Goal: Information Seeking & Learning: Learn about a topic

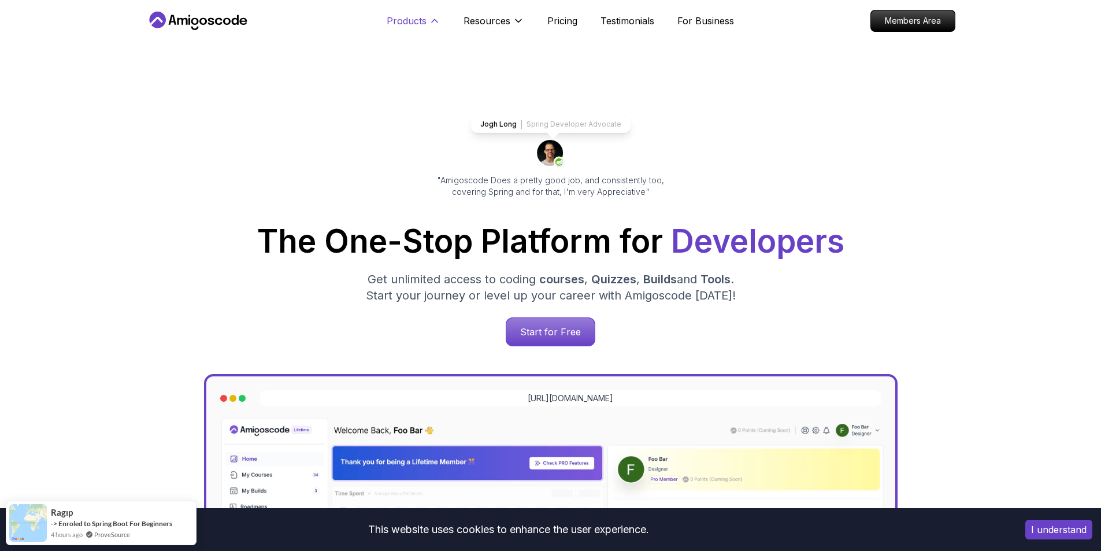
click at [416, 17] on p "Products" at bounding box center [407, 21] width 40 height 14
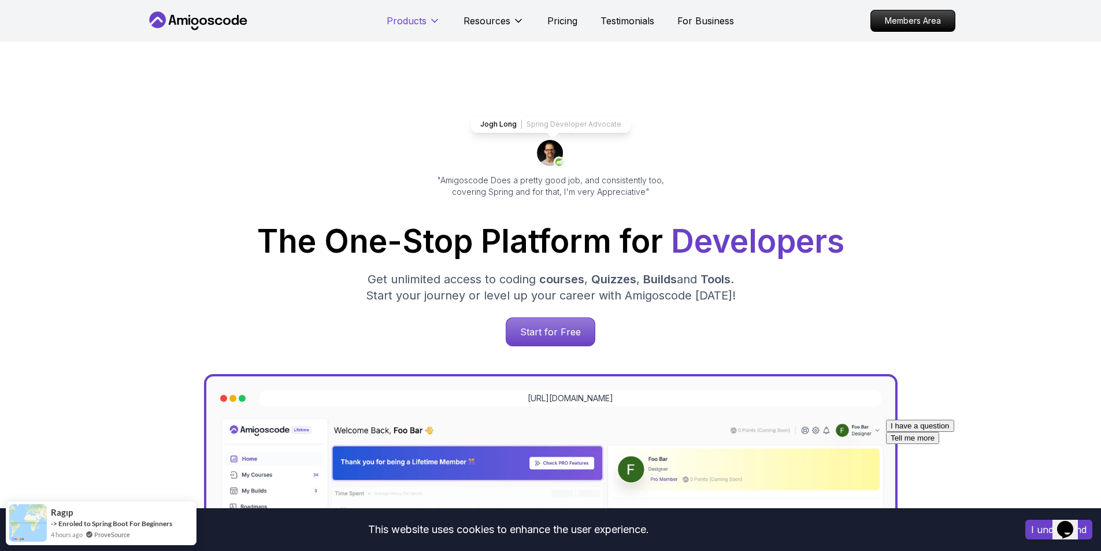
click at [410, 25] on p "Products" at bounding box center [407, 21] width 40 height 14
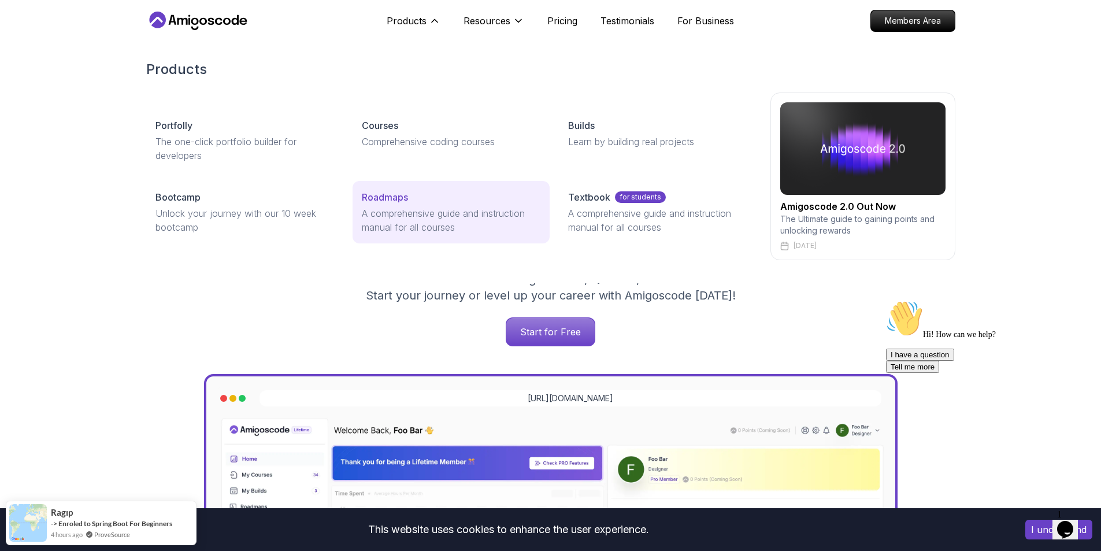
click at [397, 205] on link "Roadmaps A comprehensive guide and instruction manual for all courses" at bounding box center [451, 212] width 197 height 62
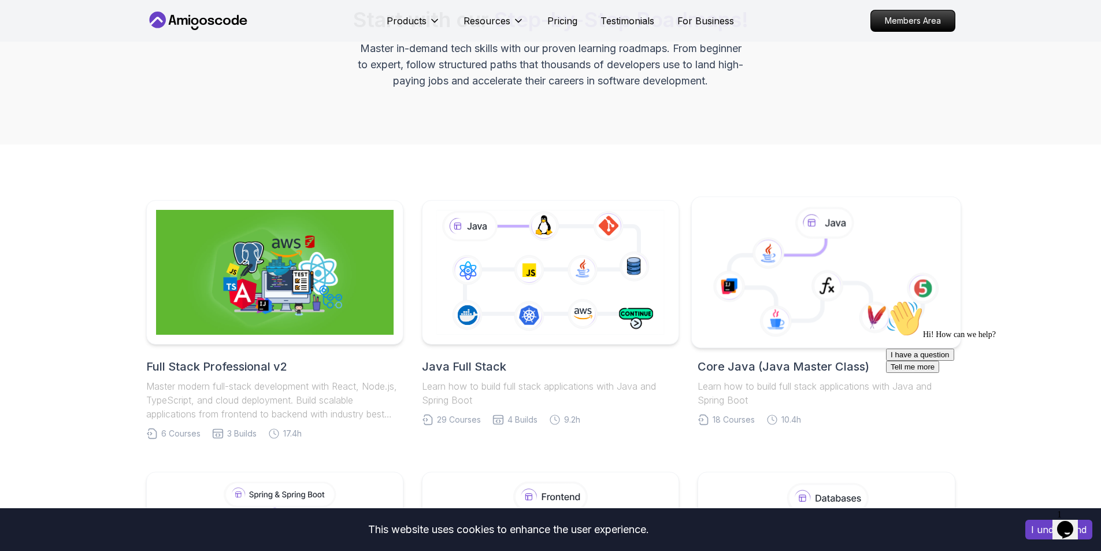
scroll to position [231, 0]
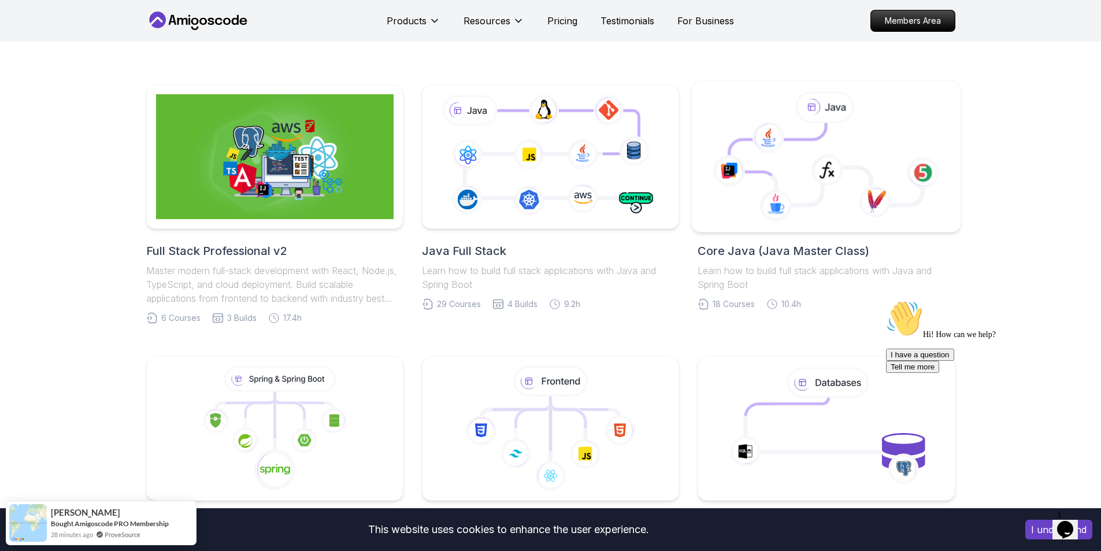
click at [824, 139] on icon at bounding box center [827, 164] width 194 height 82
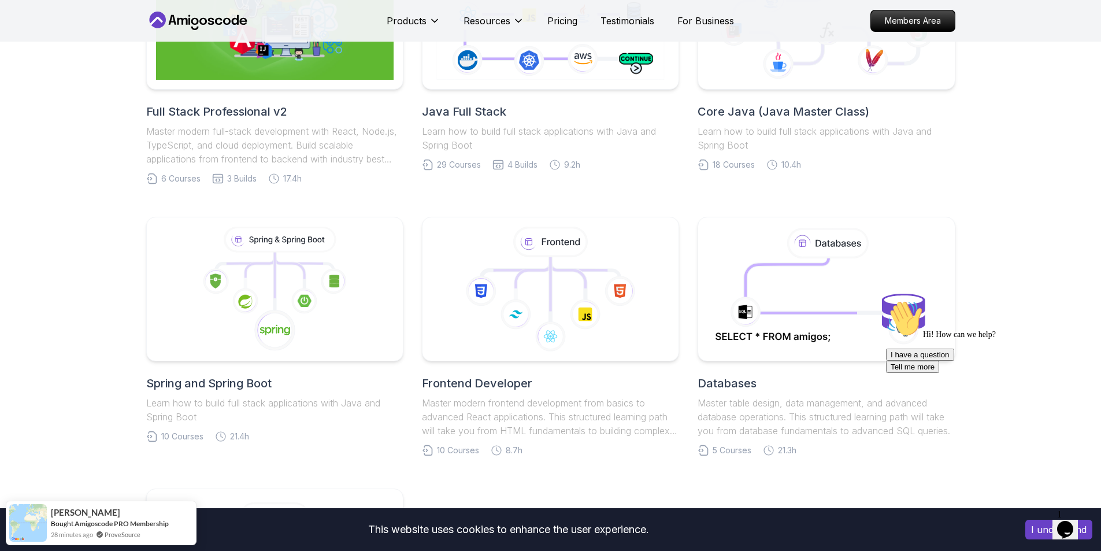
scroll to position [462, 0]
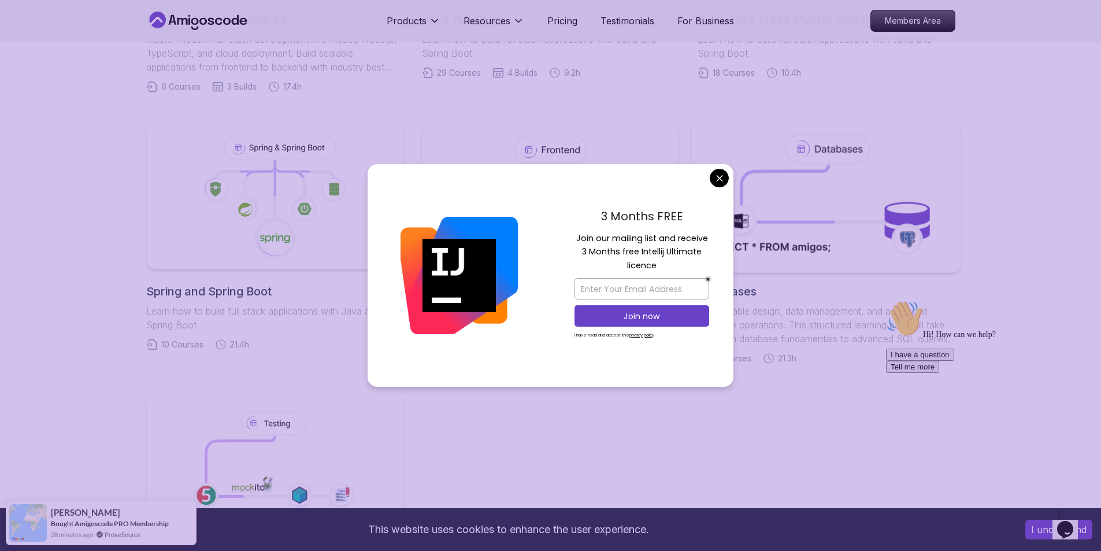
click at [713, 180] on body "This website uses cookies to enhance the user experience. I understand Products…" at bounding box center [550, 397] width 1101 height 1718
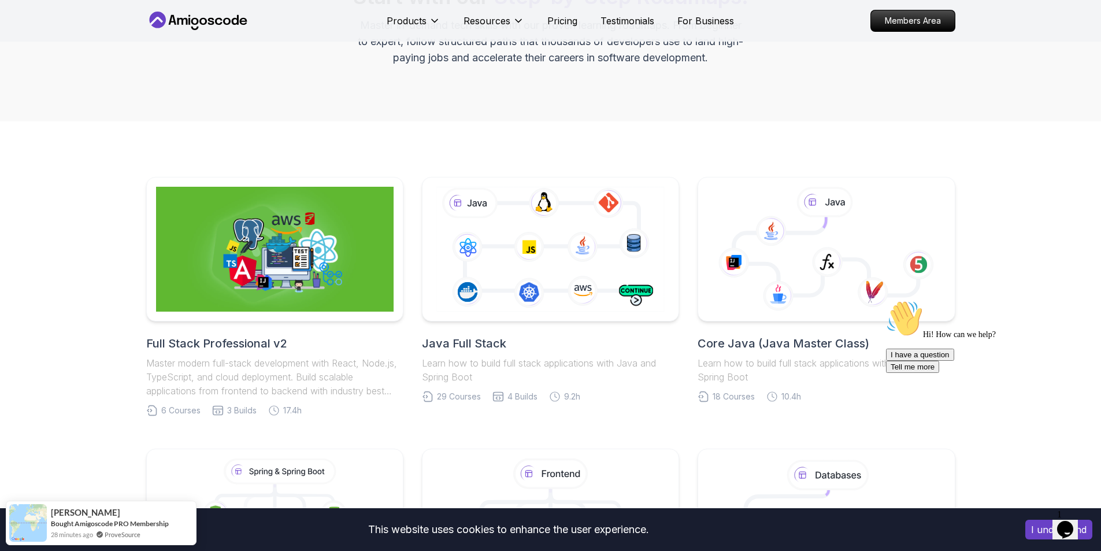
scroll to position [116, 0]
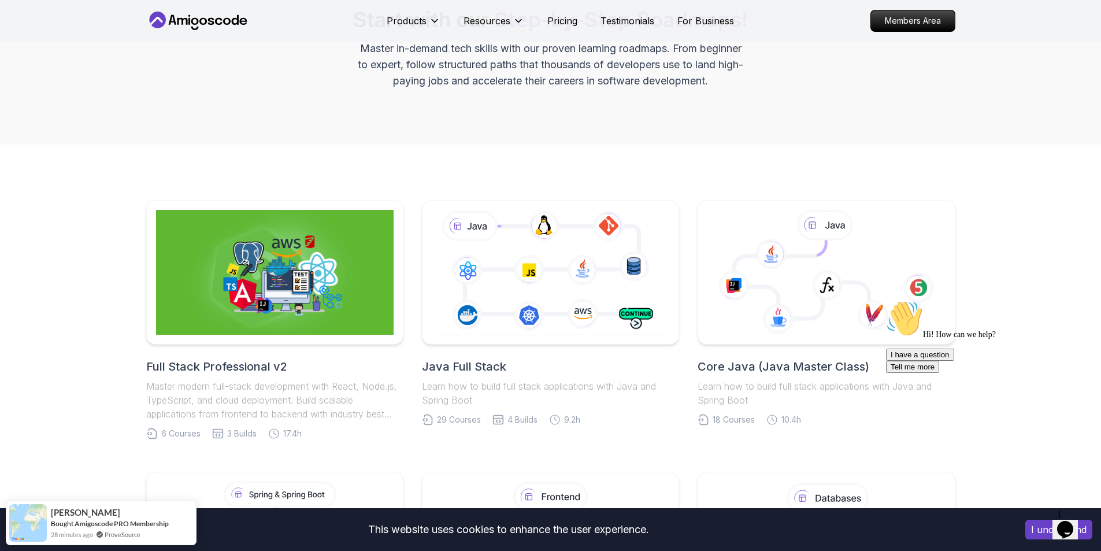
click at [713, 224] on icon at bounding box center [827, 272] width 250 height 131
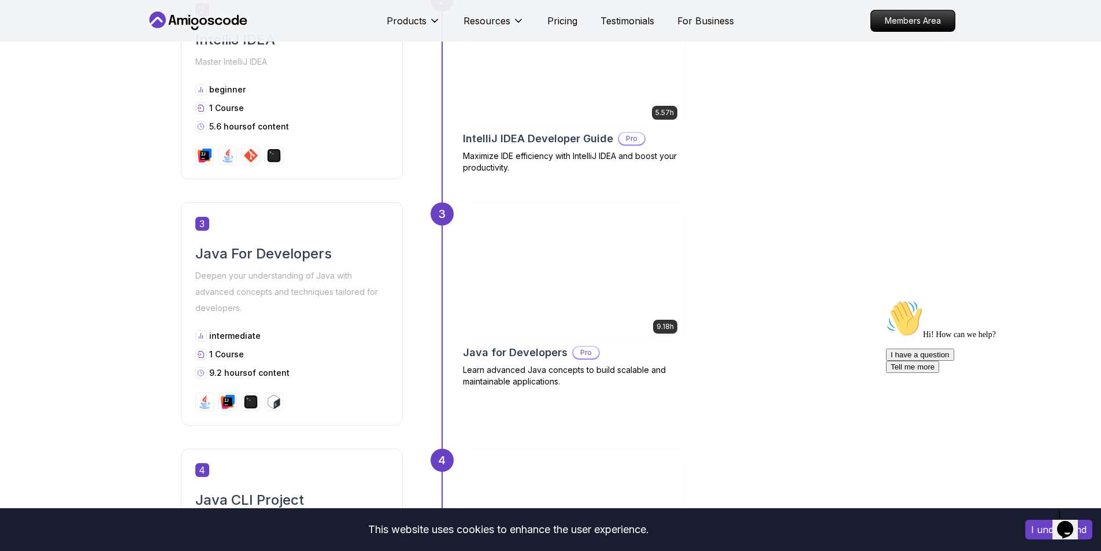
scroll to position [752, 0]
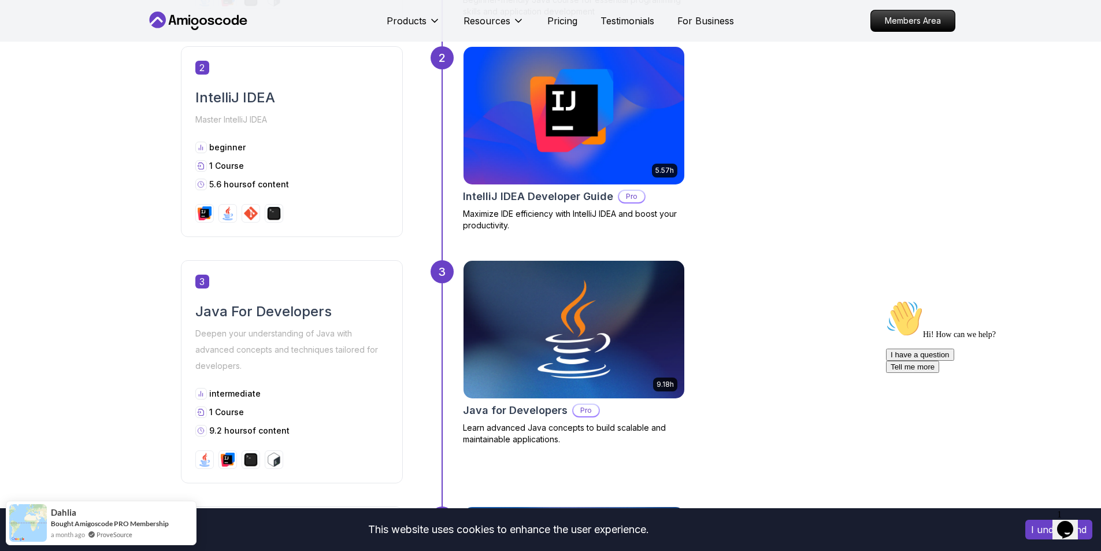
click at [440, 256] on div "2" at bounding box center [442, 153] width 23 height 214
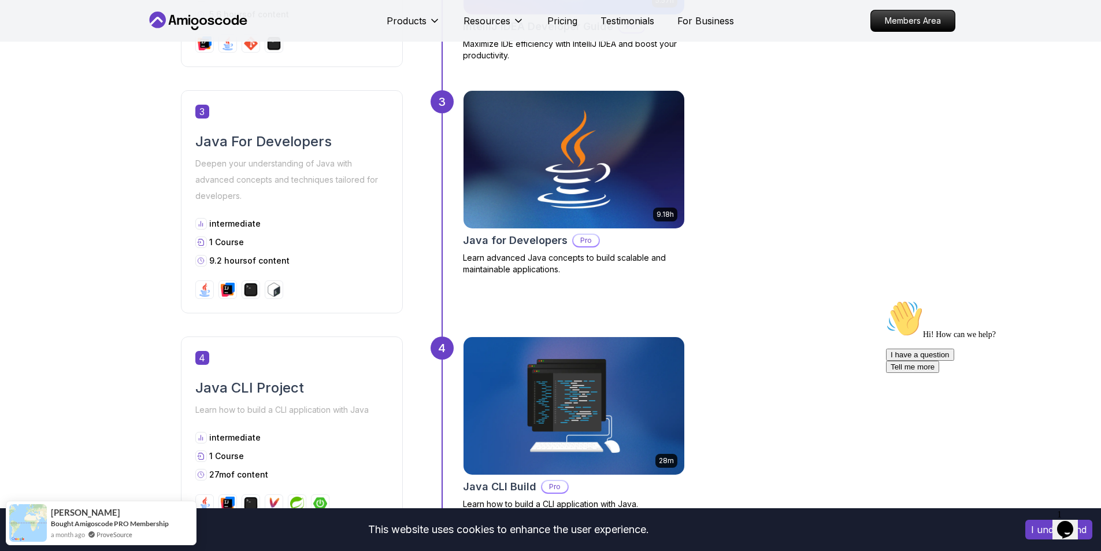
scroll to position [1156, 0]
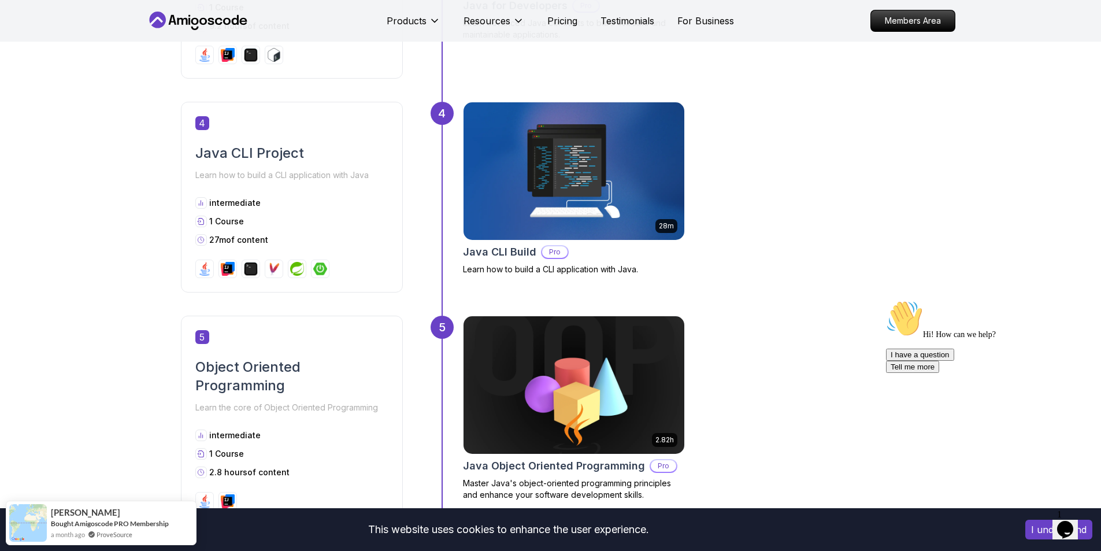
click at [452, 188] on div "4" at bounding box center [442, 209] width 23 height 214
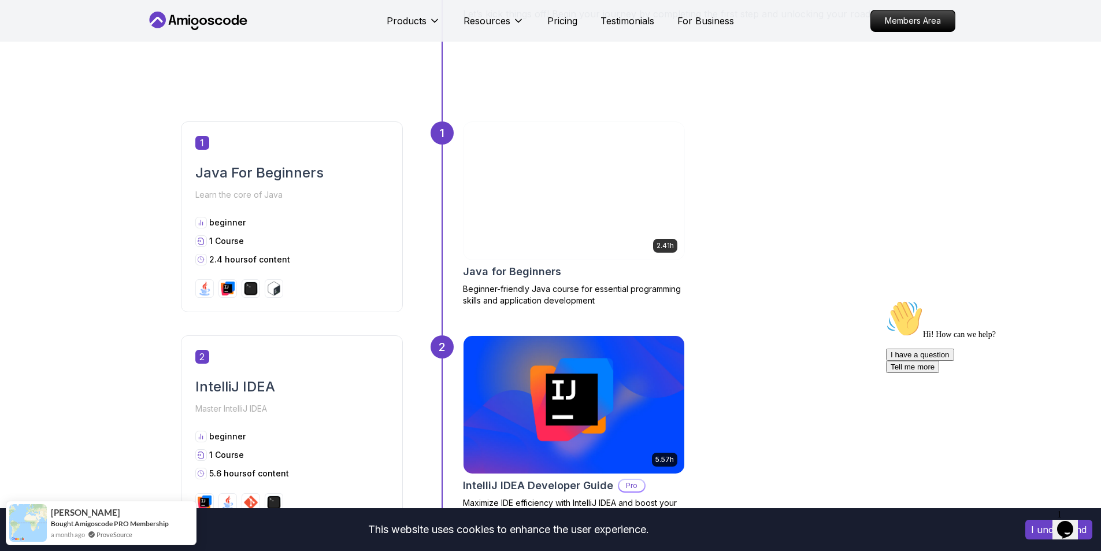
scroll to position [520, 0]
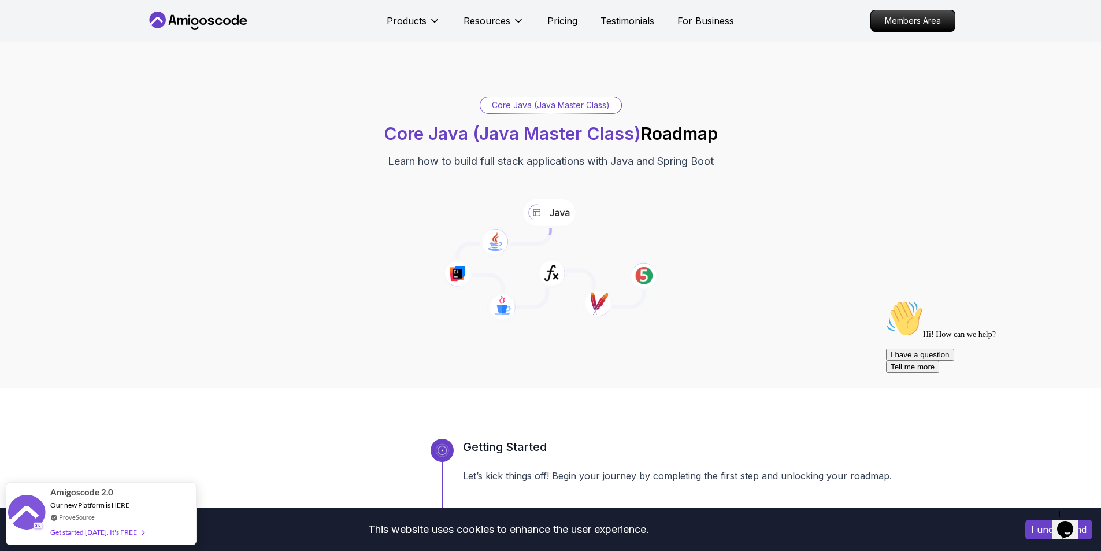
scroll to position [0, 0]
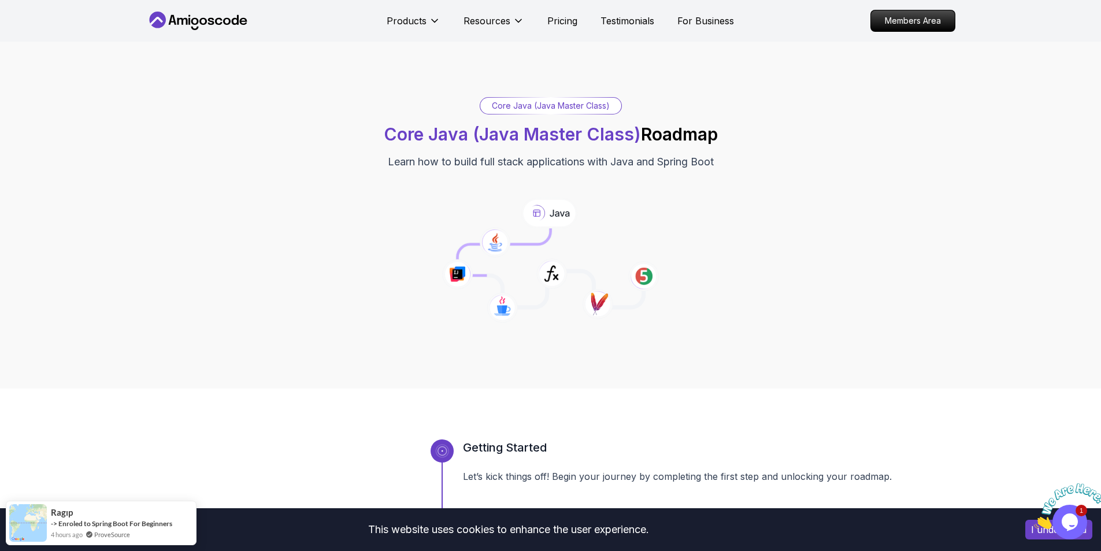
click at [549, 175] on div "Core Java (Java Master Class) Core Java (Java Master Class) Roadmap Learn how t…" at bounding box center [550, 215] width 809 height 236
click at [454, 263] on icon at bounding box center [457, 274] width 31 height 31
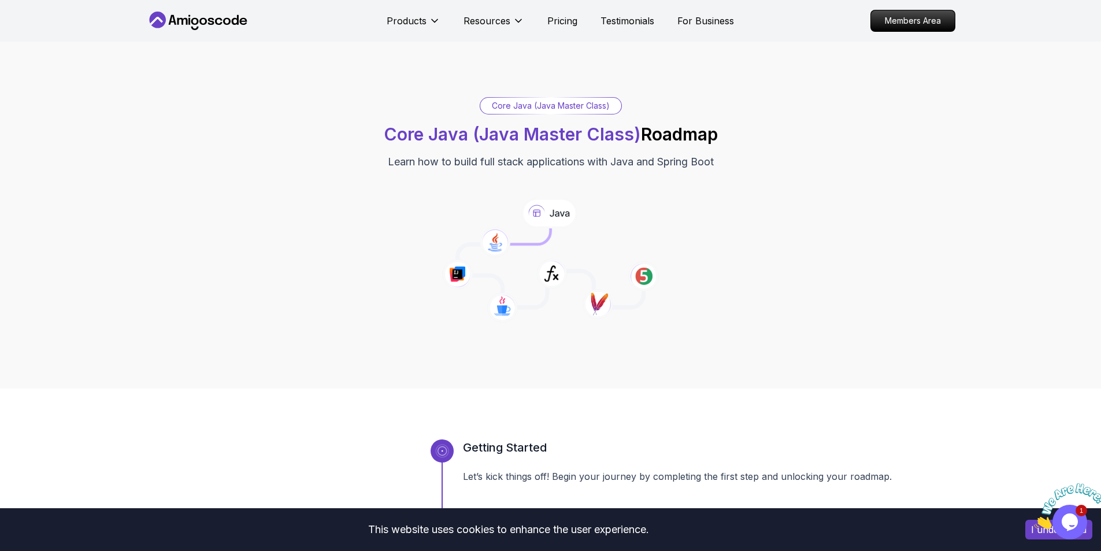
click at [457, 273] on icon at bounding box center [457, 274] width 31 height 31
click at [452, 271] on icon at bounding box center [457, 274] width 31 height 31
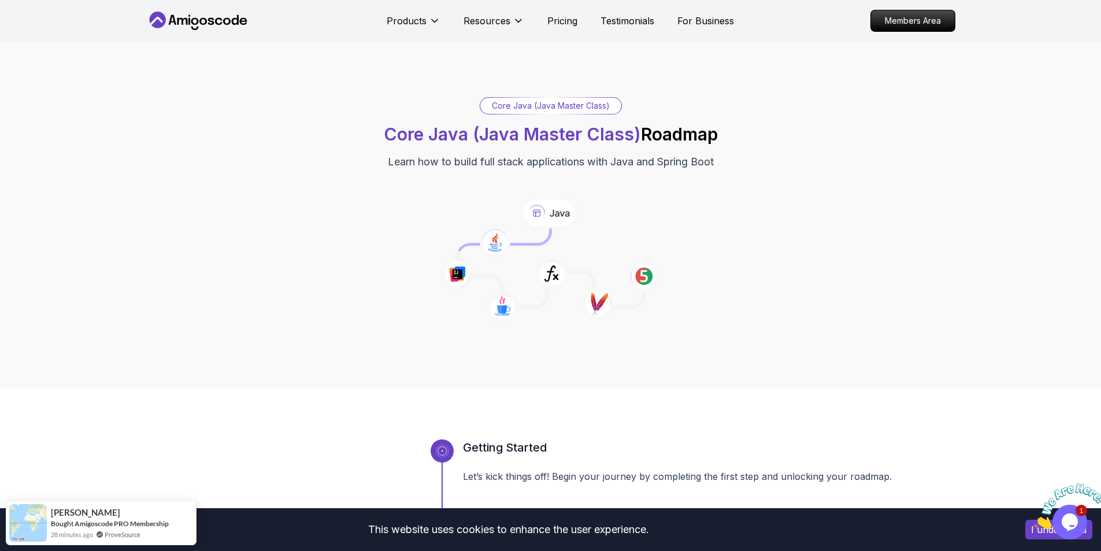
click at [454, 269] on icon at bounding box center [457, 274] width 31 height 31
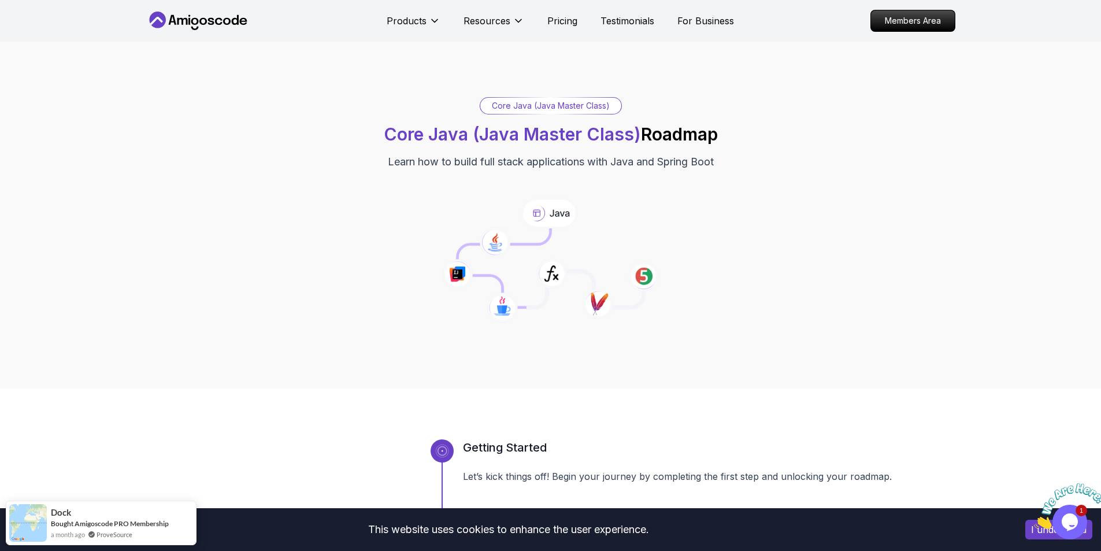
scroll to position [347, 0]
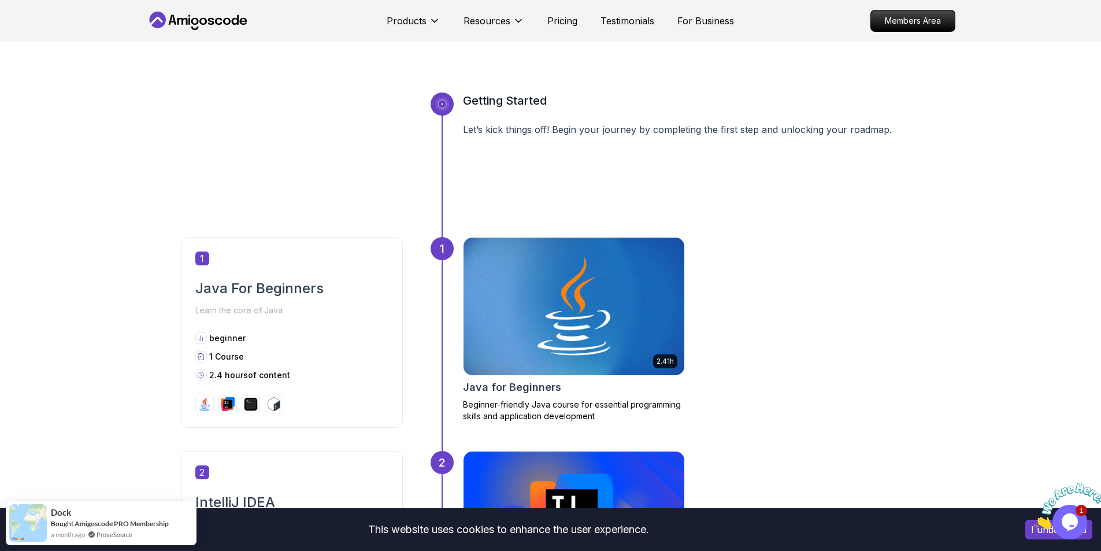
click at [567, 28] on div "Products Resources Resources Team Meet our awesome team members Blog The latest…" at bounding box center [560, 20] width 347 height 23
click at [567, 27] on p "Pricing" at bounding box center [562, 21] width 30 height 14
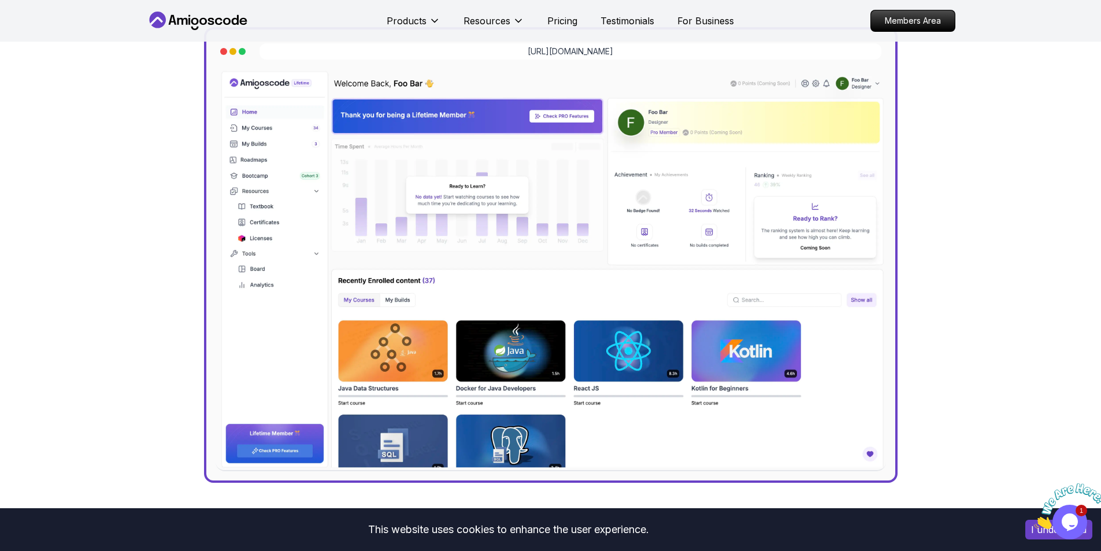
scroll to position [2474, 0]
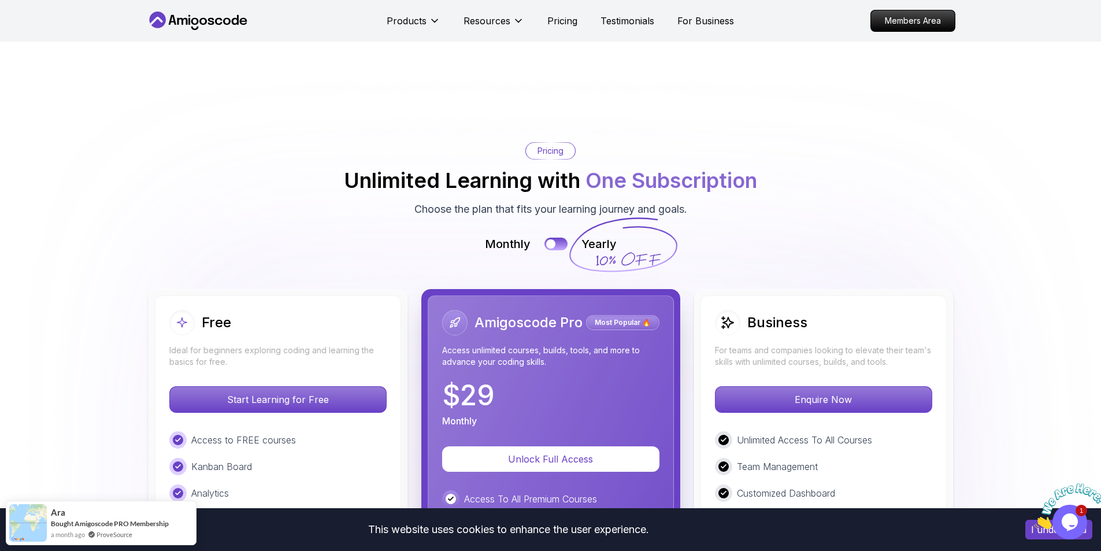
click at [416, 217] on img at bounding box center [550, 485] width 1101 height 835
click at [413, 217] on img at bounding box center [550, 485] width 1101 height 835
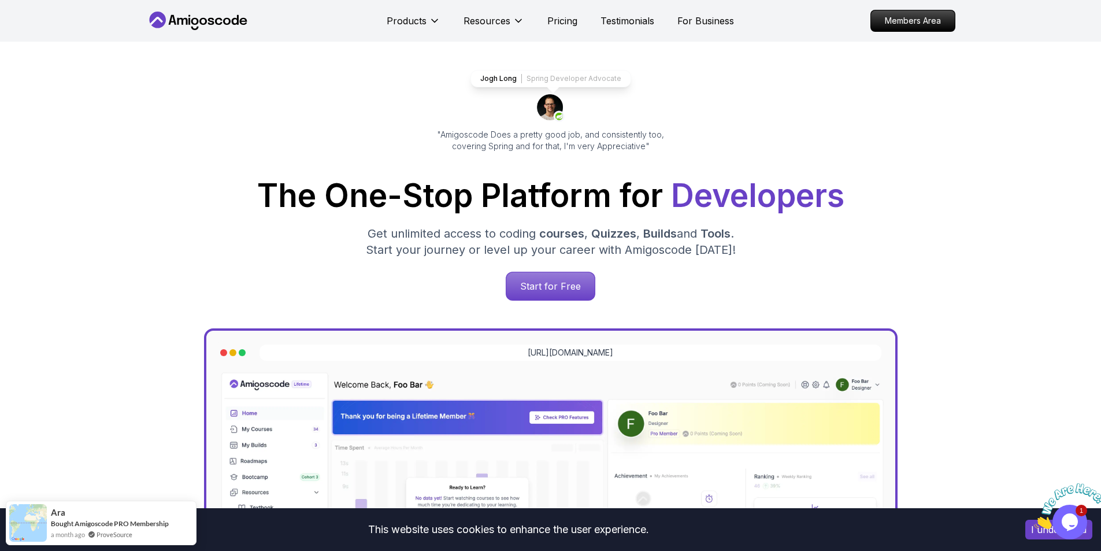
scroll to position [0, 0]
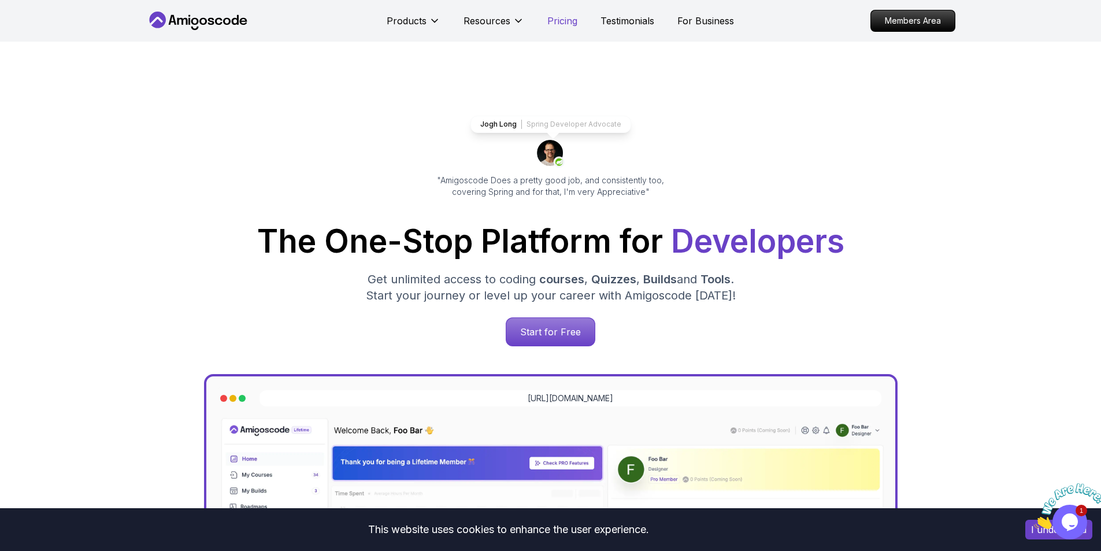
click at [567, 19] on p "Pricing" at bounding box center [562, 21] width 30 height 14
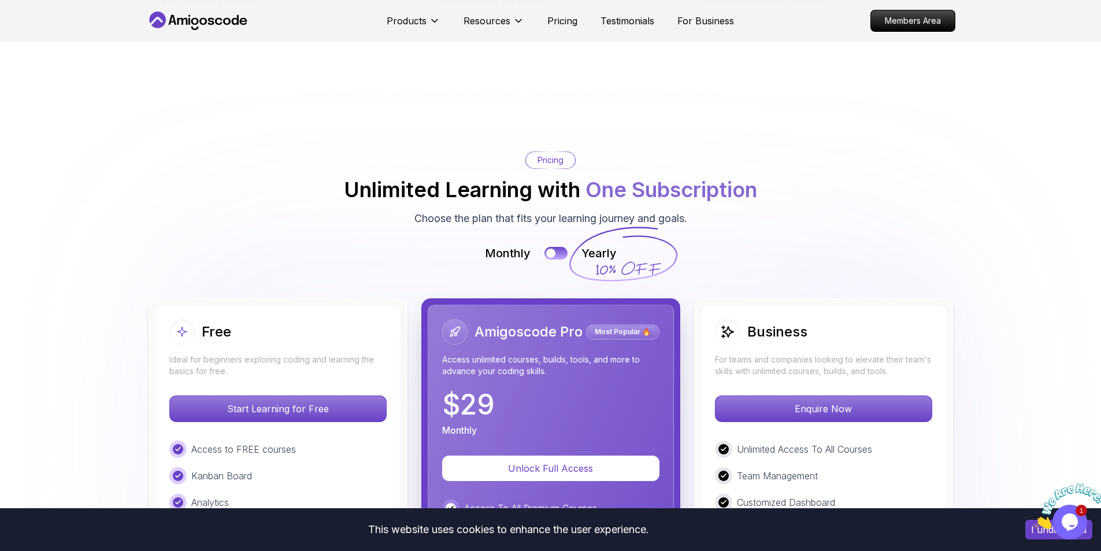
scroll to position [2485, 0]
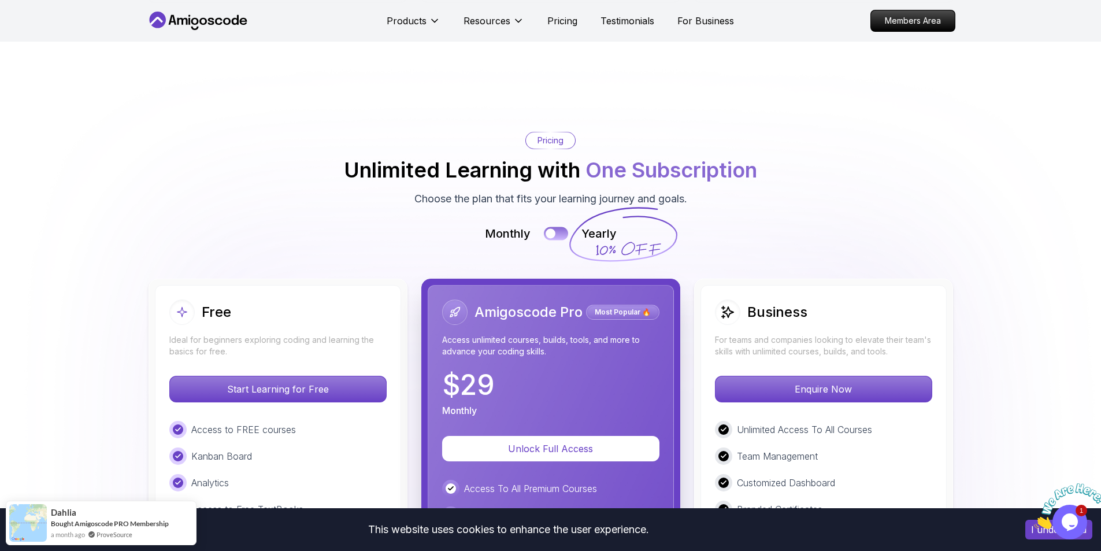
click at [547, 229] on div at bounding box center [551, 234] width 10 height 10
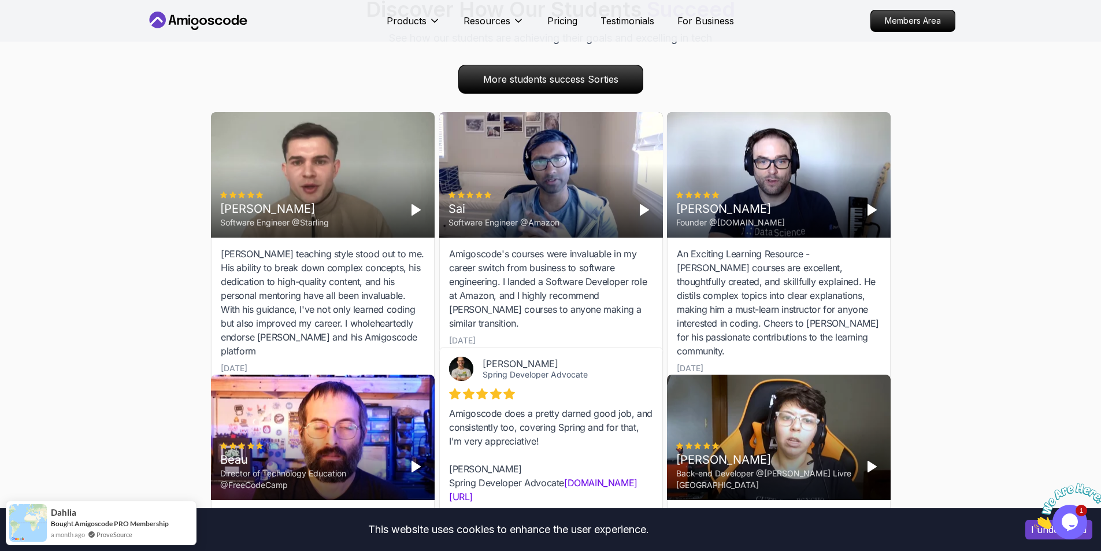
scroll to position [3583, 0]
